Goal: Transaction & Acquisition: Purchase product/service

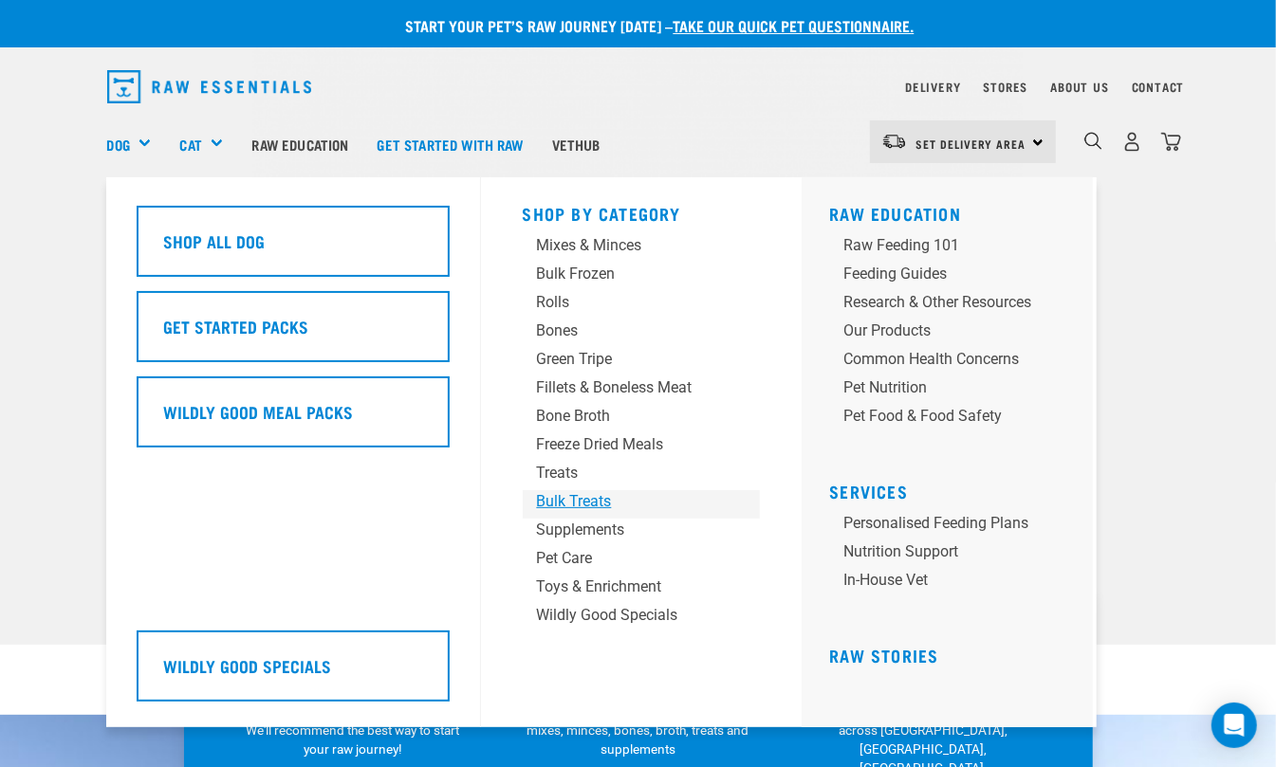
click at [555, 508] on div "Bulk Treats" at bounding box center [625, 501] width 177 height 23
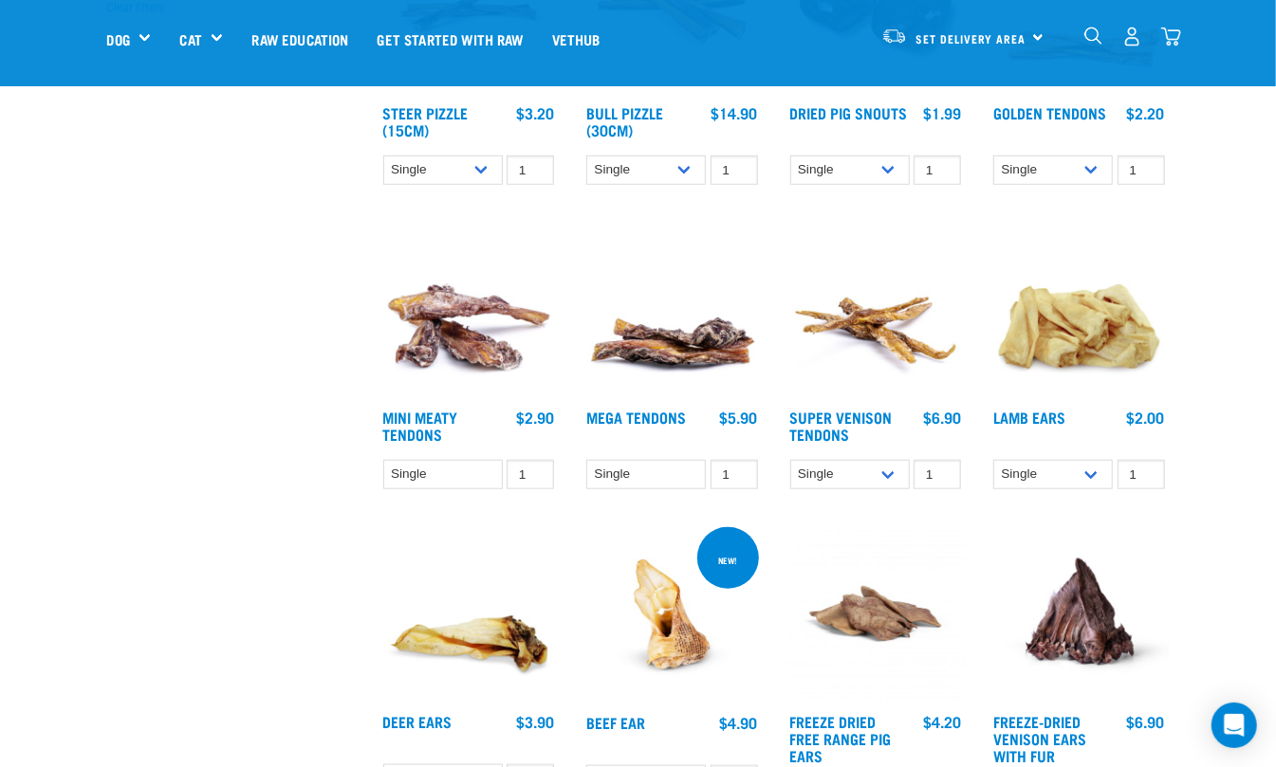
scroll to position [464, 0]
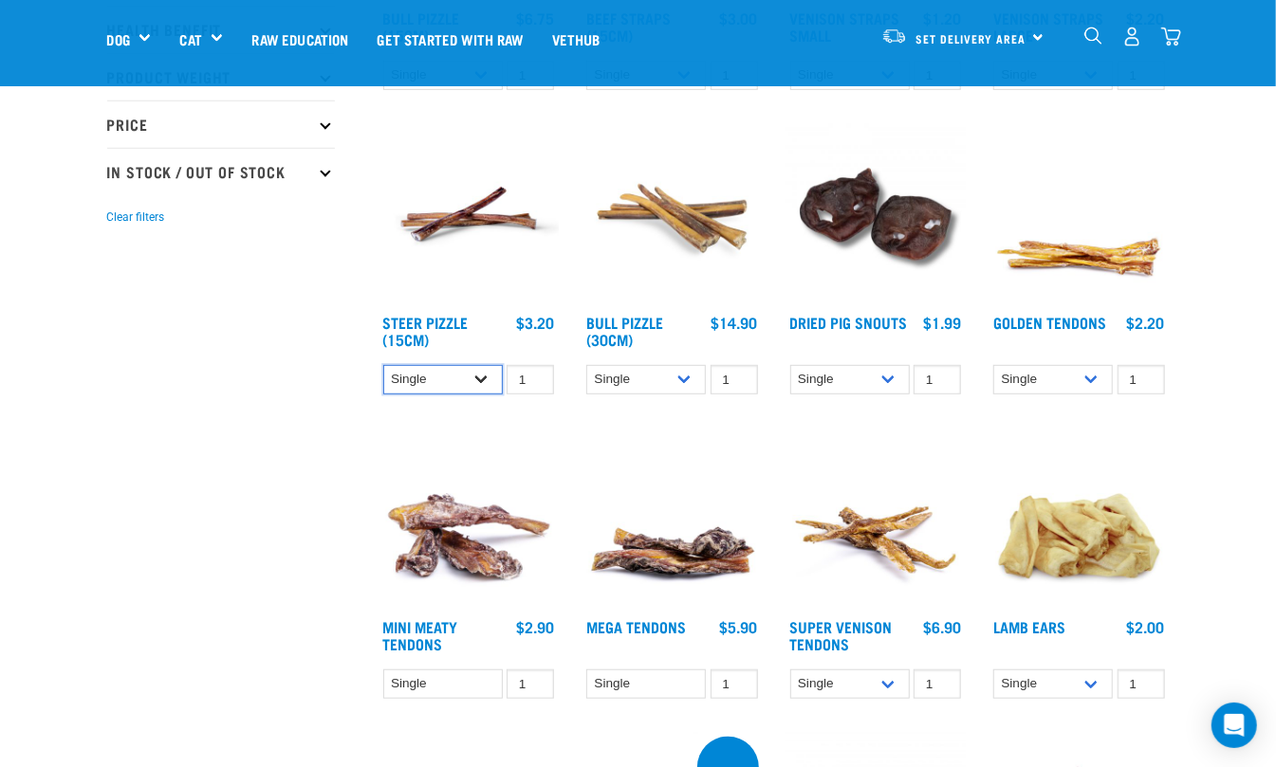
click at [479, 384] on select "Single 10 per pack 25 per pack" at bounding box center [443, 379] width 120 height 29
click at [383, 365] on select "Single 10 per pack 25 per pack" at bounding box center [443, 379] width 120 height 29
click at [482, 378] on select "Single 10 per pack 25 per pack" at bounding box center [443, 379] width 120 height 29
select select "399422"
click at [383, 365] on select "Single 10 per pack 25 per pack" at bounding box center [443, 379] width 120 height 29
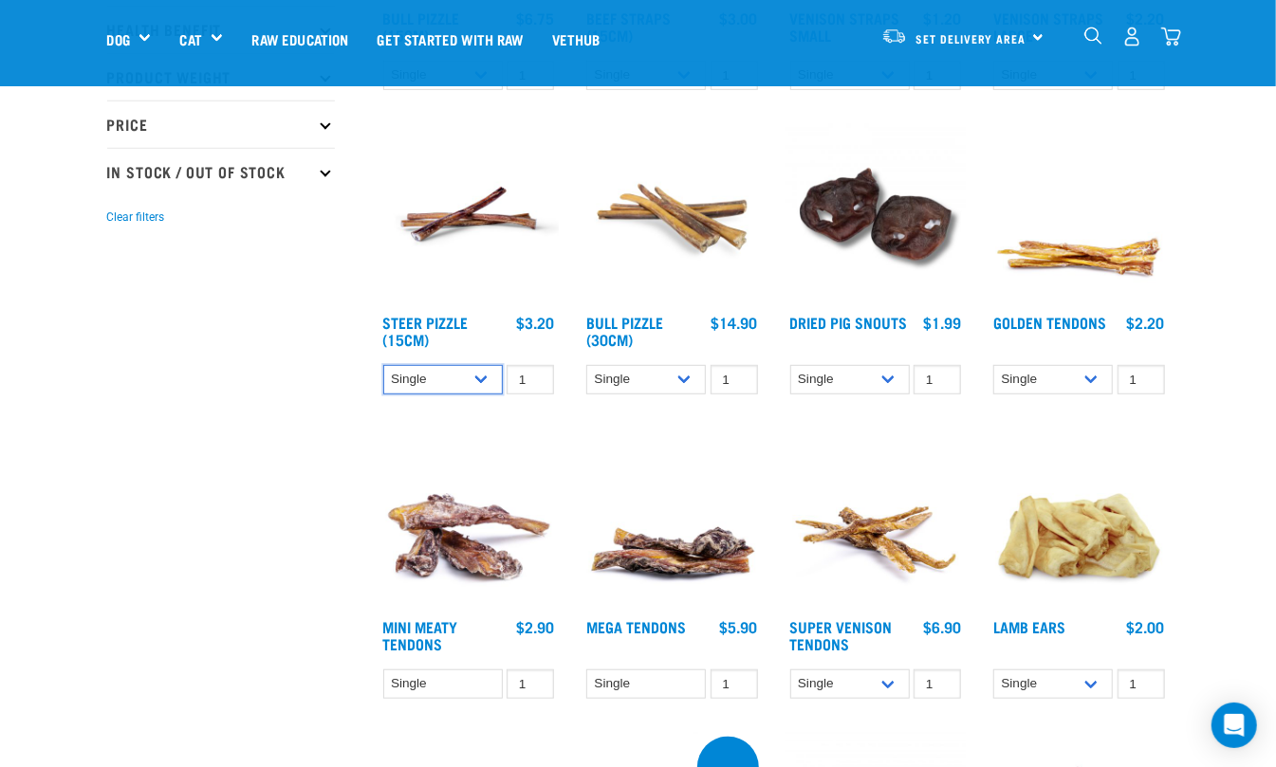
scroll to position [168, 0]
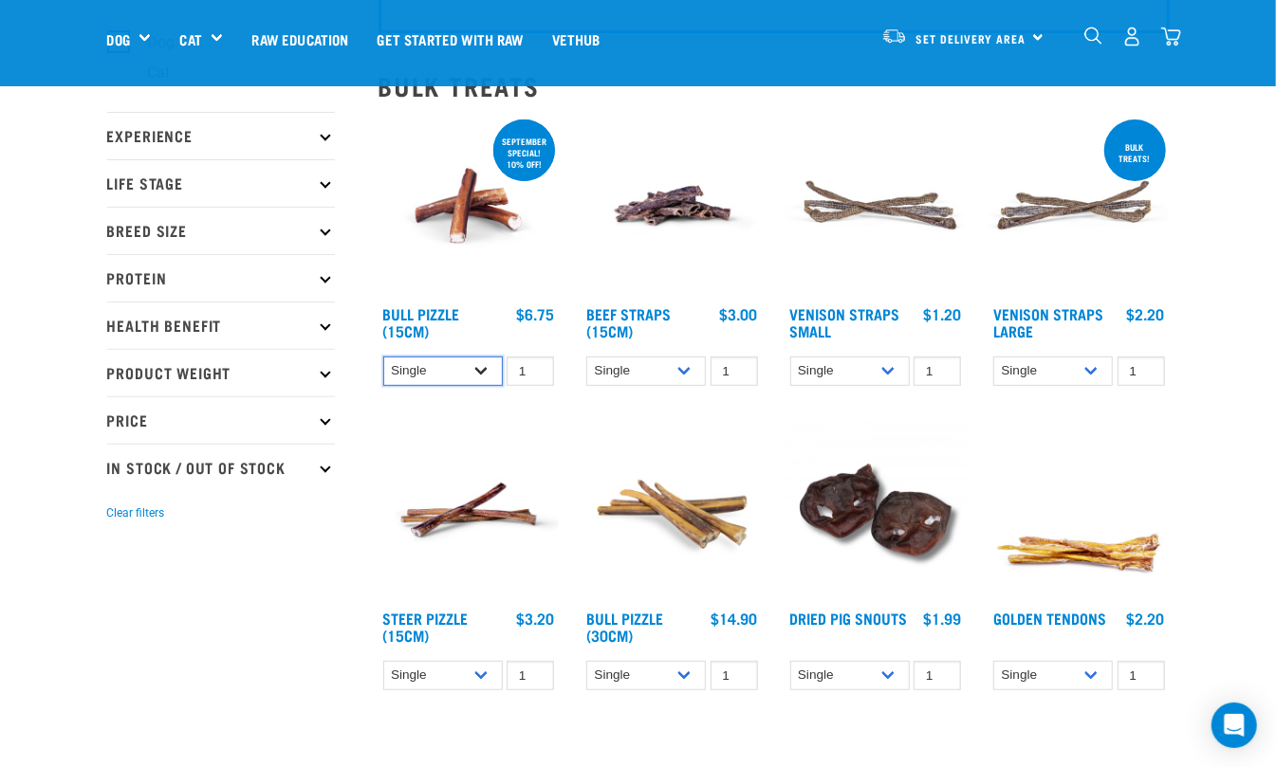
click at [484, 369] on select "Single 10 per pack 25 per pack" at bounding box center [443, 371] width 120 height 29
click at [383, 357] on select "Single 10 per pack 25 per pack" at bounding box center [443, 371] width 120 height 29
click at [468, 377] on select "Single 10 per pack 25 per pack" at bounding box center [443, 371] width 120 height 29
click at [383, 357] on select "Single 10 per pack 25 per pack" at bounding box center [443, 371] width 120 height 29
drag, startPoint x: 478, startPoint y: 368, endPoint x: 478, endPoint y: 379, distance: 11.4
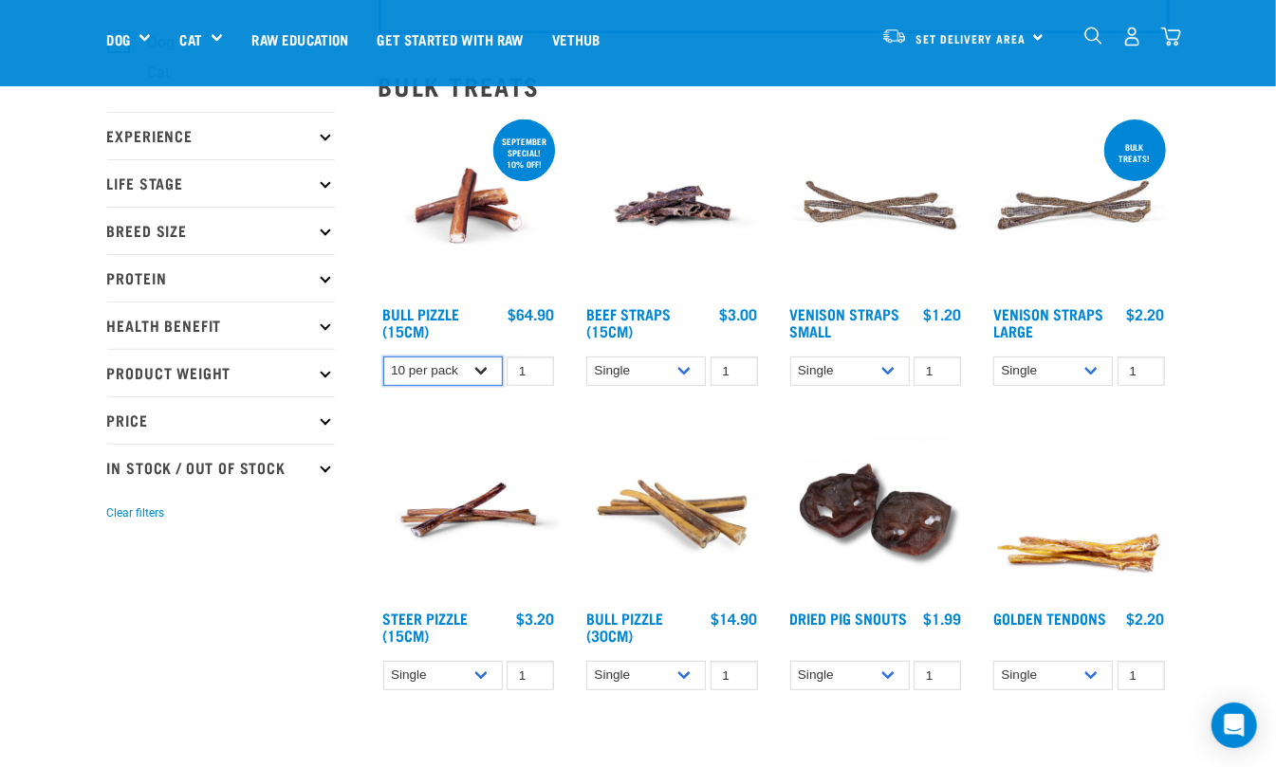
click at [478, 368] on select "Single 10 per pack 25 per pack" at bounding box center [443, 371] width 120 height 29
click at [383, 357] on select "Single 10 per pack 25 per pack" at bounding box center [443, 371] width 120 height 29
click at [478, 360] on select "Single 10 per pack 25 per pack" at bounding box center [443, 371] width 120 height 29
click at [383, 357] on select "Single 10 per pack 25 per pack" at bounding box center [443, 371] width 120 height 29
click at [472, 369] on select "Single 10 per pack 25 per pack" at bounding box center [443, 371] width 120 height 29
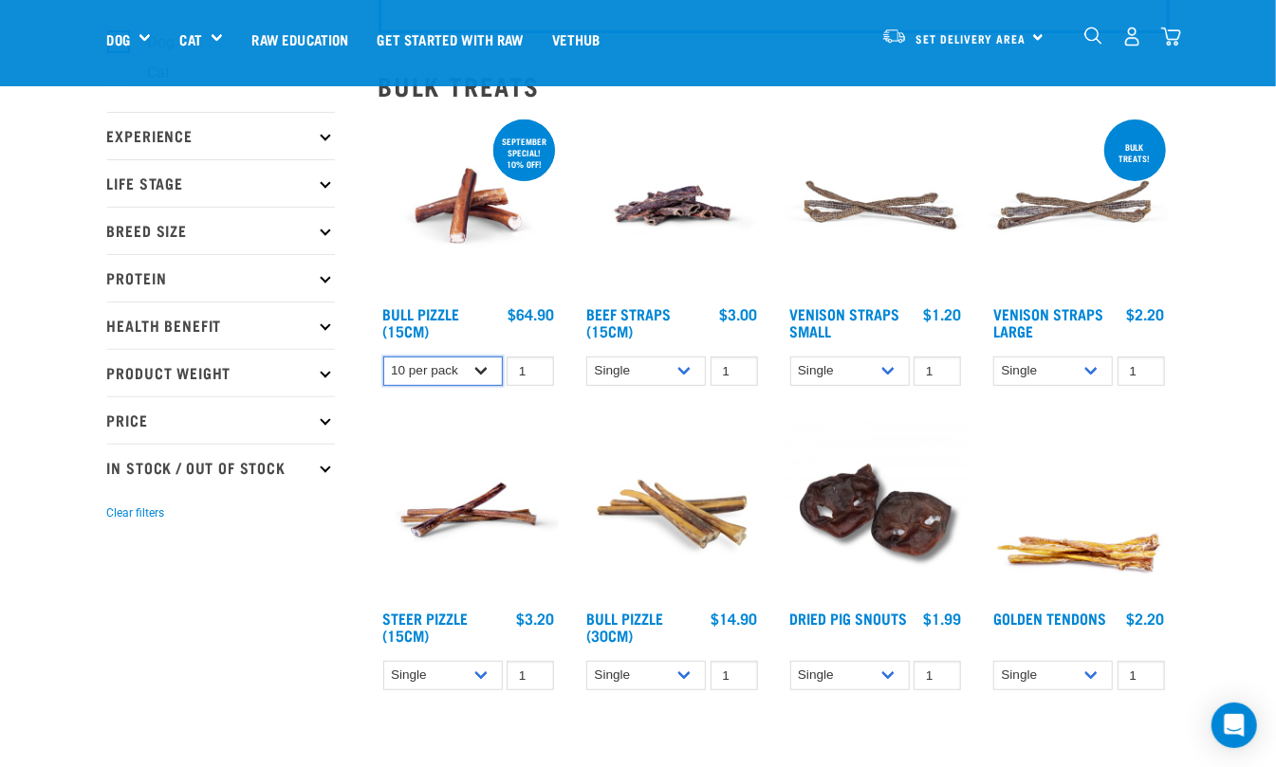
click at [383, 357] on select "Single 10 per pack 25 per pack" at bounding box center [443, 371] width 120 height 29
click at [469, 374] on select "Single 10 per pack 25 per pack" at bounding box center [443, 371] width 120 height 29
click at [383, 357] on select "Single 10 per pack 25 per pack" at bounding box center [443, 371] width 120 height 29
click at [449, 383] on select "Single 10 per pack 25 per pack" at bounding box center [443, 371] width 120 height 29
click at [383, 357] on select "Single 10 per pack 25 per pack" at bounding box center [443, 371] width 120 height 29
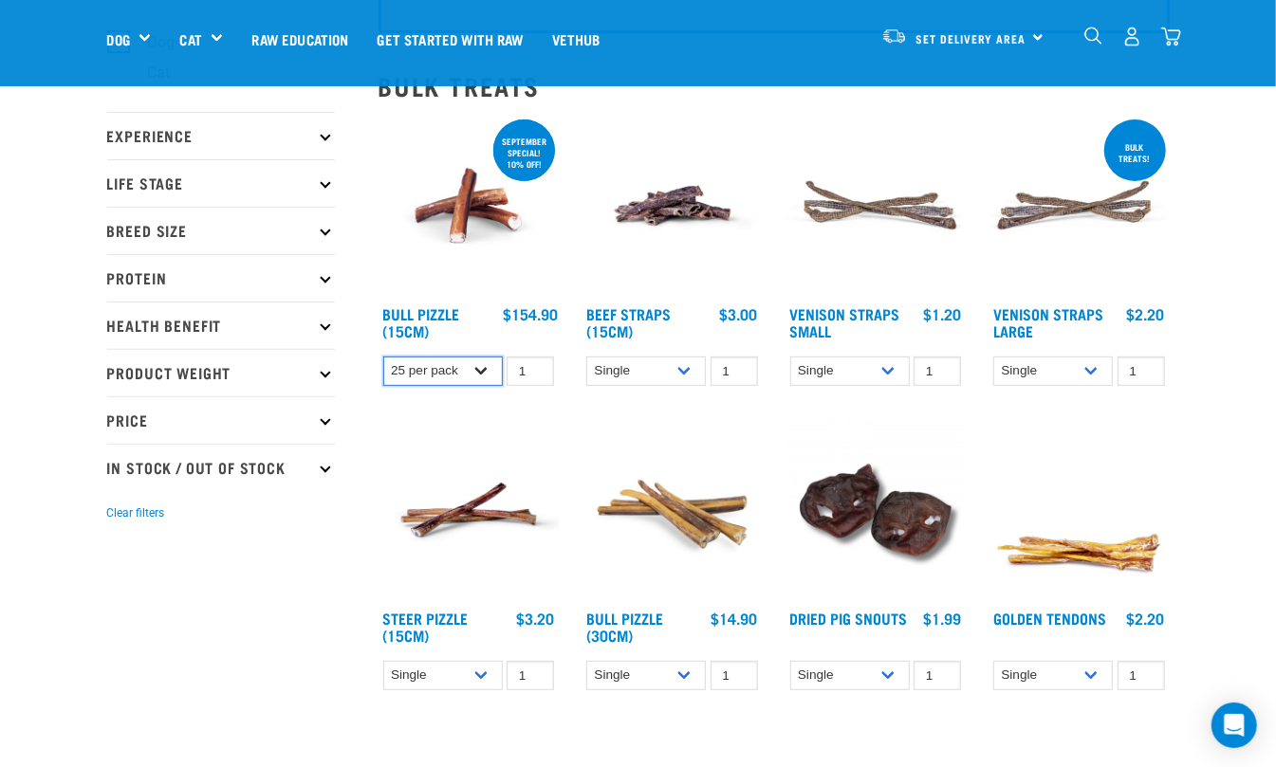
drag, startPoint x: 452, startPoint y: 364, endPoint x: 455, endPoint y: 378, distance: 13.6
click at [452, 366] on select "Single 10 per pack 25 per pack" at bounding box center [443, 371] width 120 height 29
click at [383, 357] on select "Single 10 per pack 25 per pack" at bounding box center [443, 371] width 120 height 29
click at [472, 378] on select "Single 10 per pack 25 per pack" at bounding box center [443, 371] width 120 height 29
click at [383, 357] on select "Single 10 per pack 25 per pack" at bounding box center [443, 371] width 120 height 29
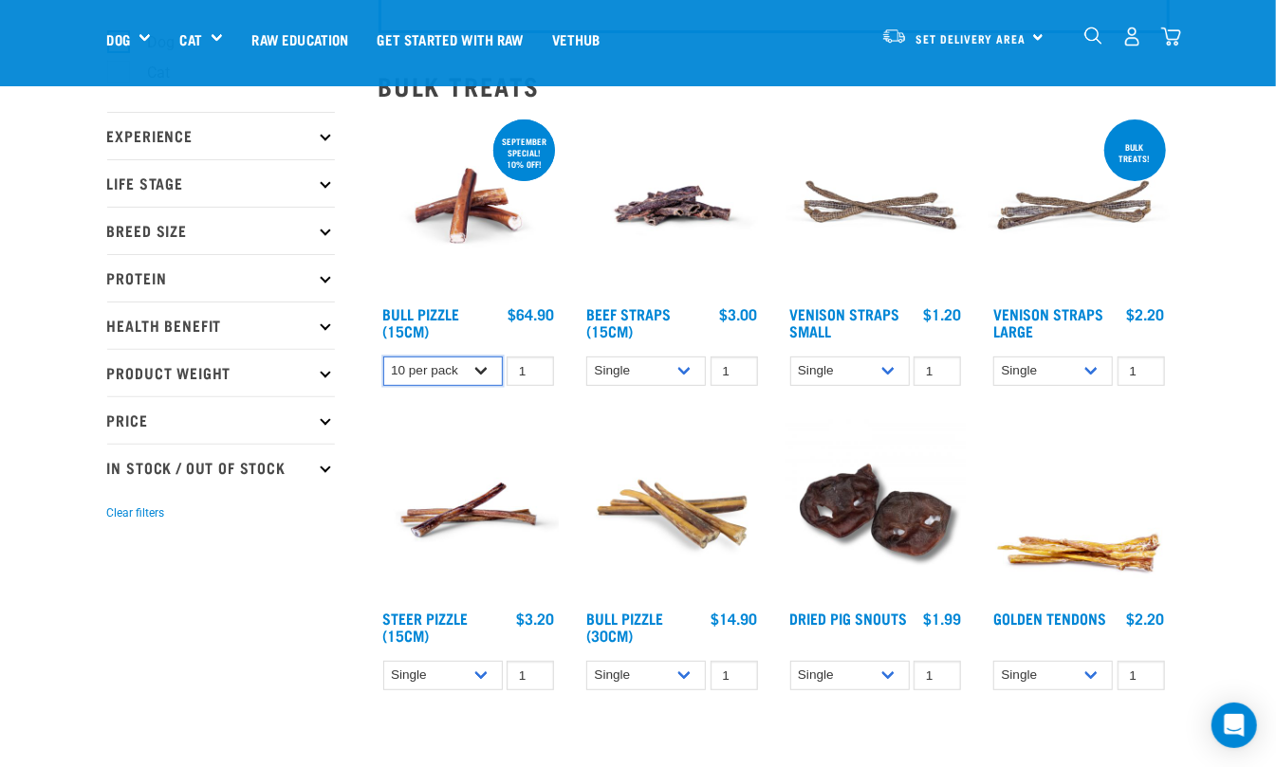
click at [465, 376] on select "Single 10 per pack 25 per pack" at bounding box center [443, 371] width 120 height 29
select select "323237"
click at [383, 357] on select "Single 10 per pack 25 per pack" at bounding box center [443, 371] width 120 height 29
